Goal: Check status: Check status

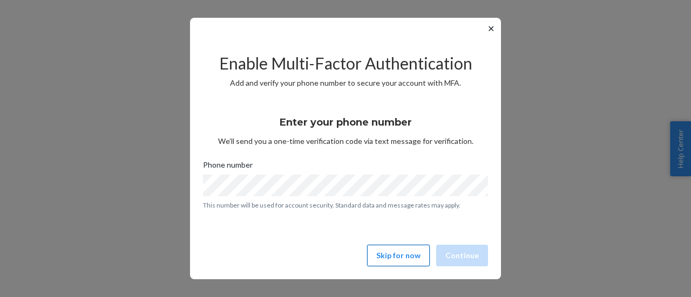
click at [411, 250] on button "Skip for now" at bounding box center [398, 256] width 63 height 22
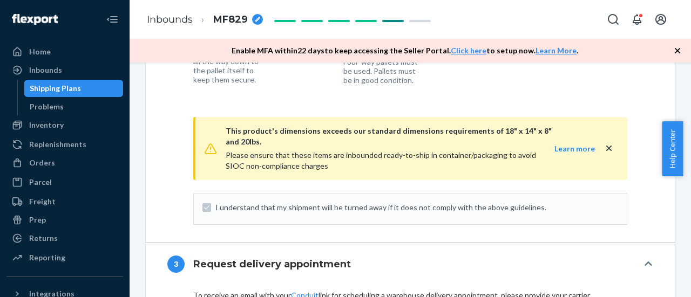
scroll to position [1102, 0]
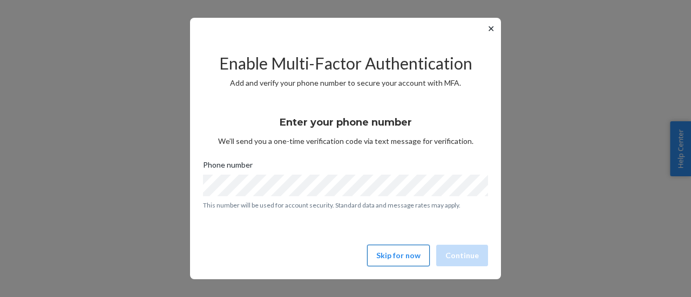
click at [425, 253] on button "Skip for now" at bounding box center [398, 256] width 63 height 22
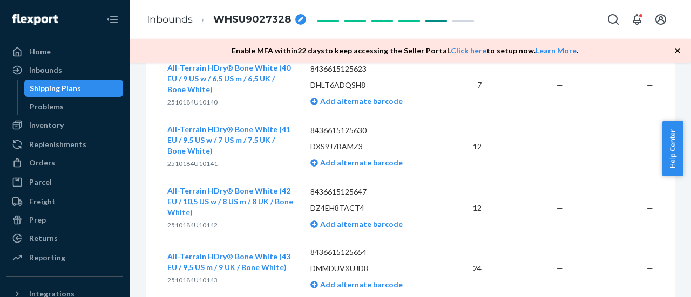
scroll to position [2869, 0]
